Goal: Task Accomplishment & Management: Manage account settings

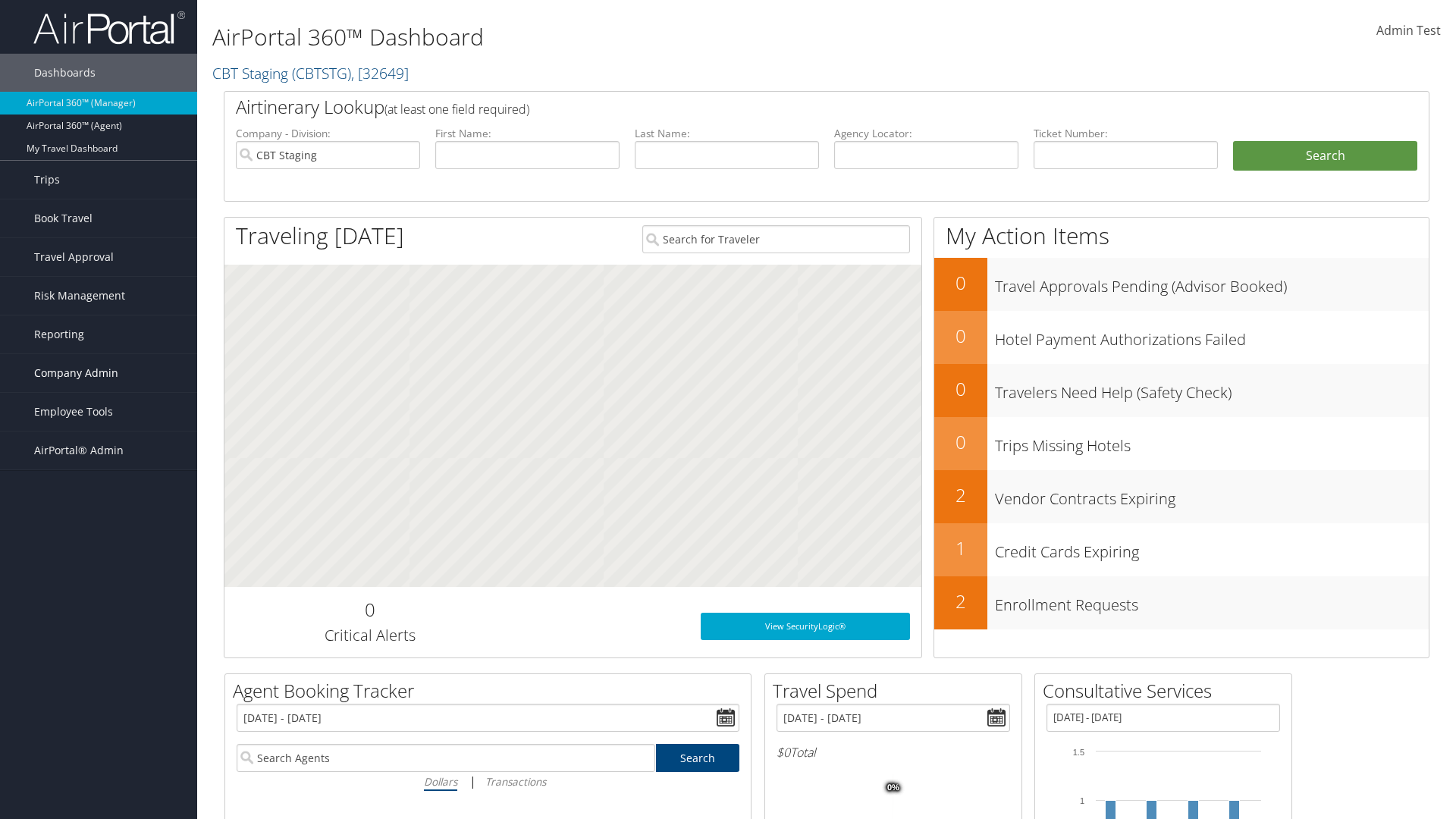
click at [99, 373] on span "Company Admin" at bounding box center [76, 373] width 84 height 38
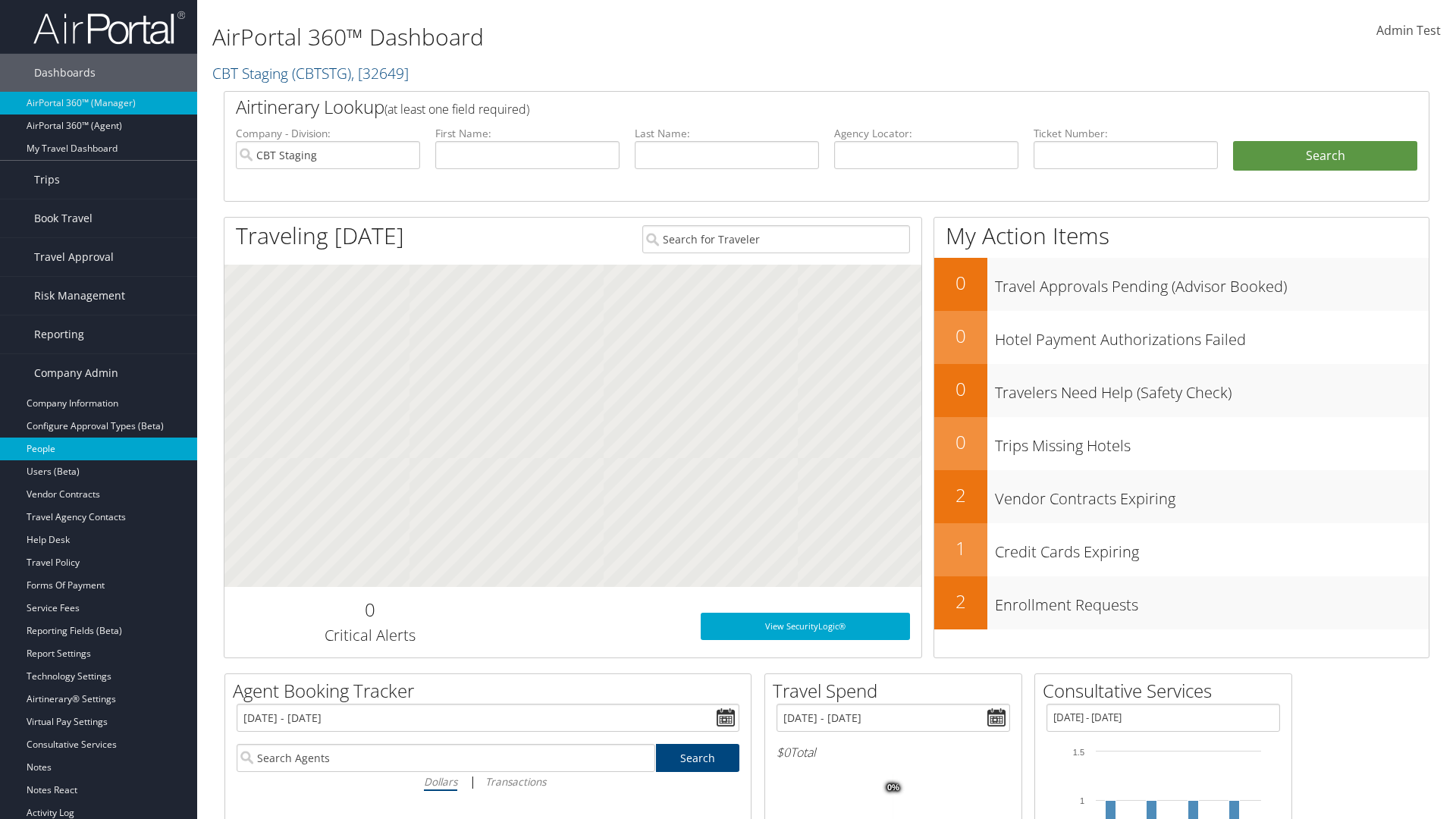
click at [99, 449] on link "People" at bounding box center [98, 448] width 197 height 23
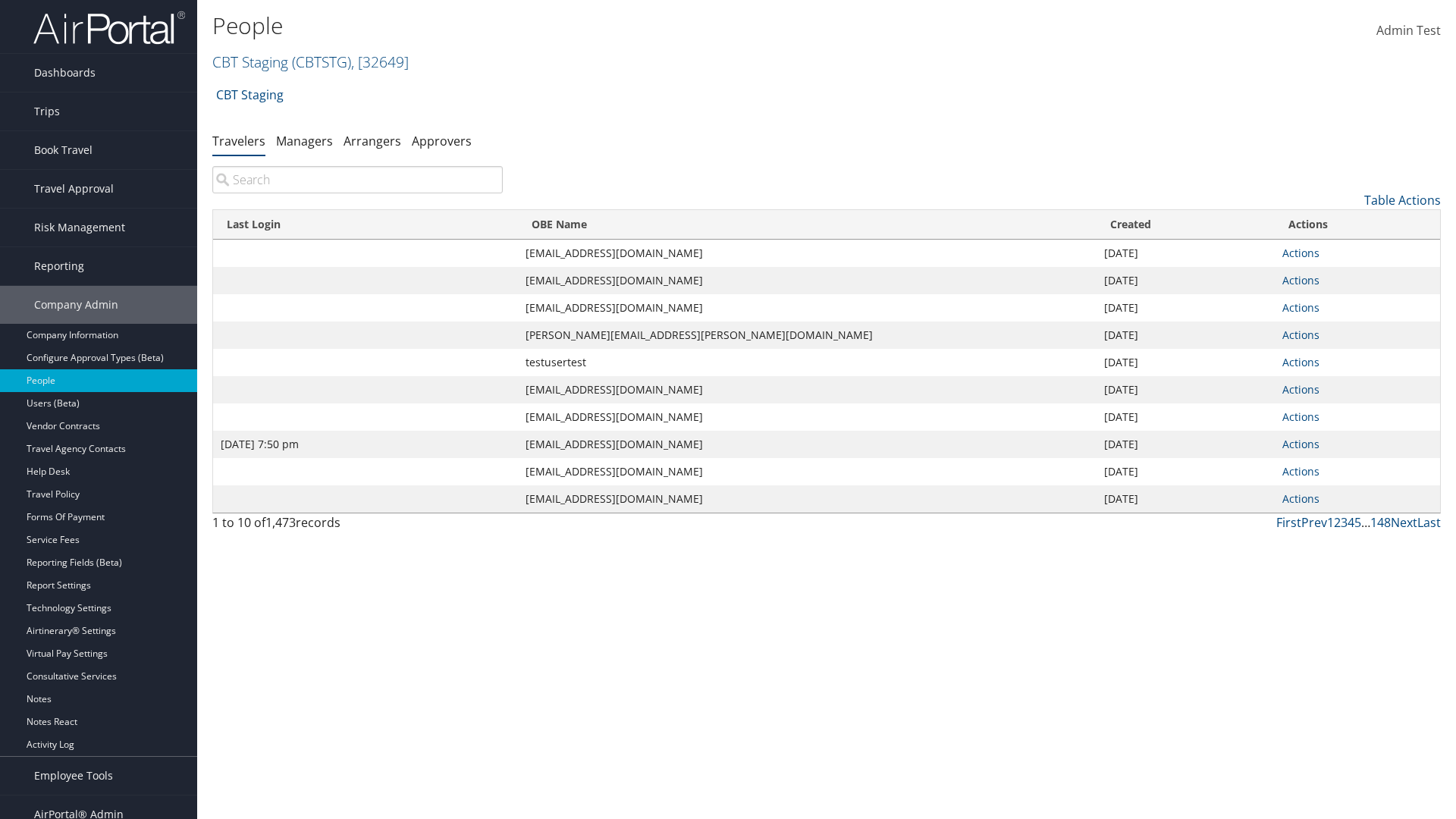
click at [357, 180] on input "search" at bounding box center [357, 179] width 290 height 27
type input "[DATE] 7:50 pm"
